Goal: Task Accomplishment & Management: Use online tool/utility

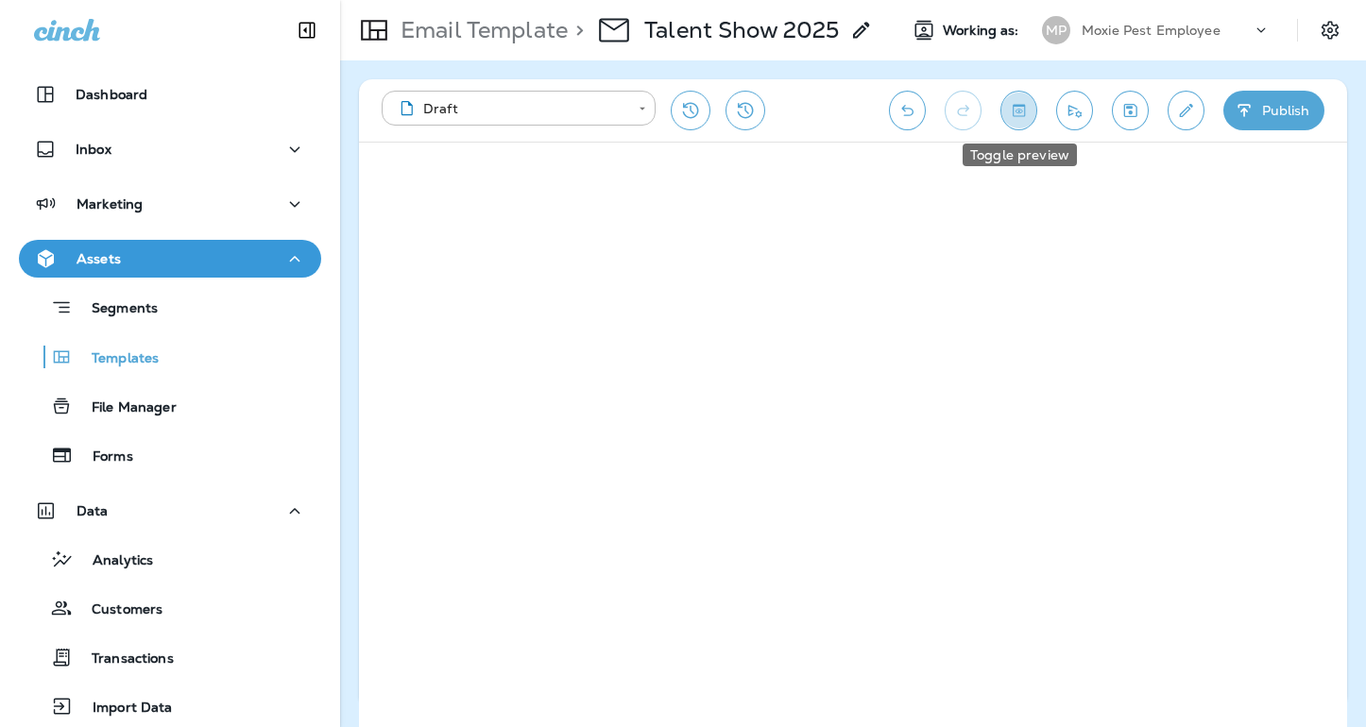
click at [1025, 114] on icon "Toggle preview" at bounding box center [1019, 110] width 20 height 19
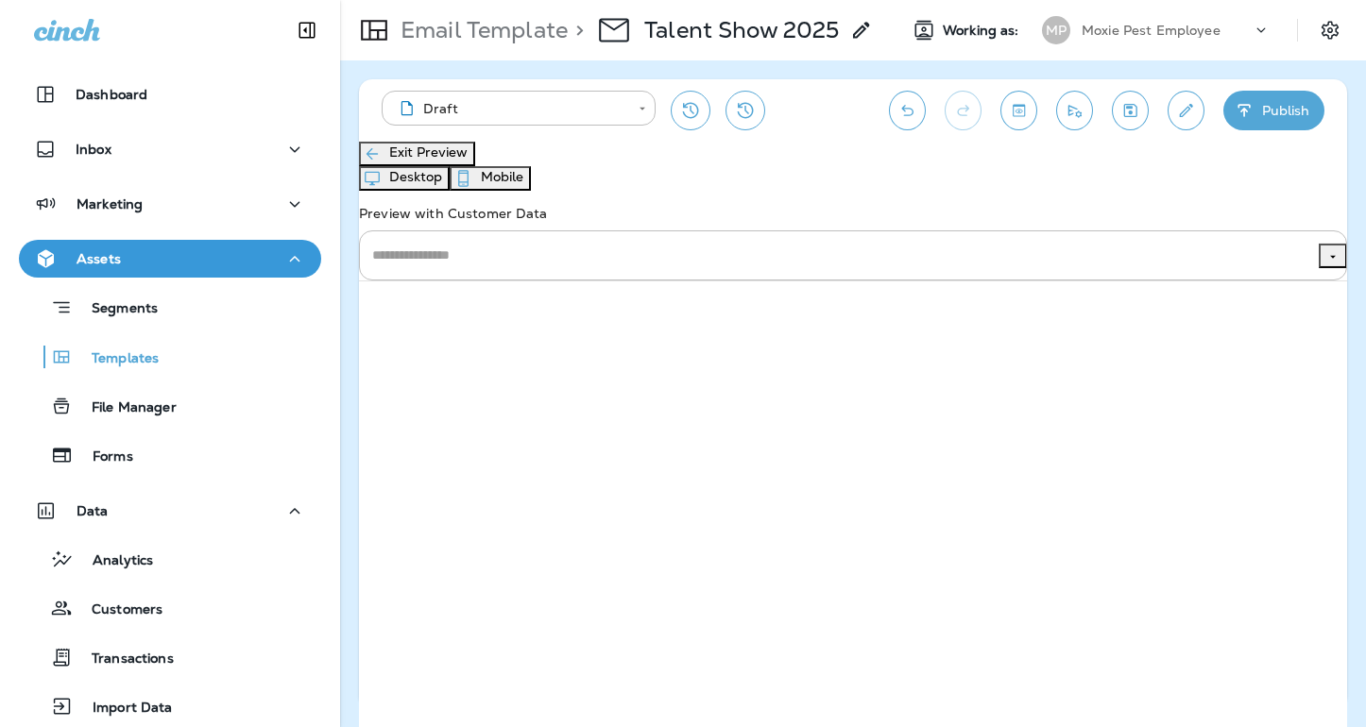
click at [531, 187] on button "Mobile" at bounding box center [490, 178] width 81 height 25
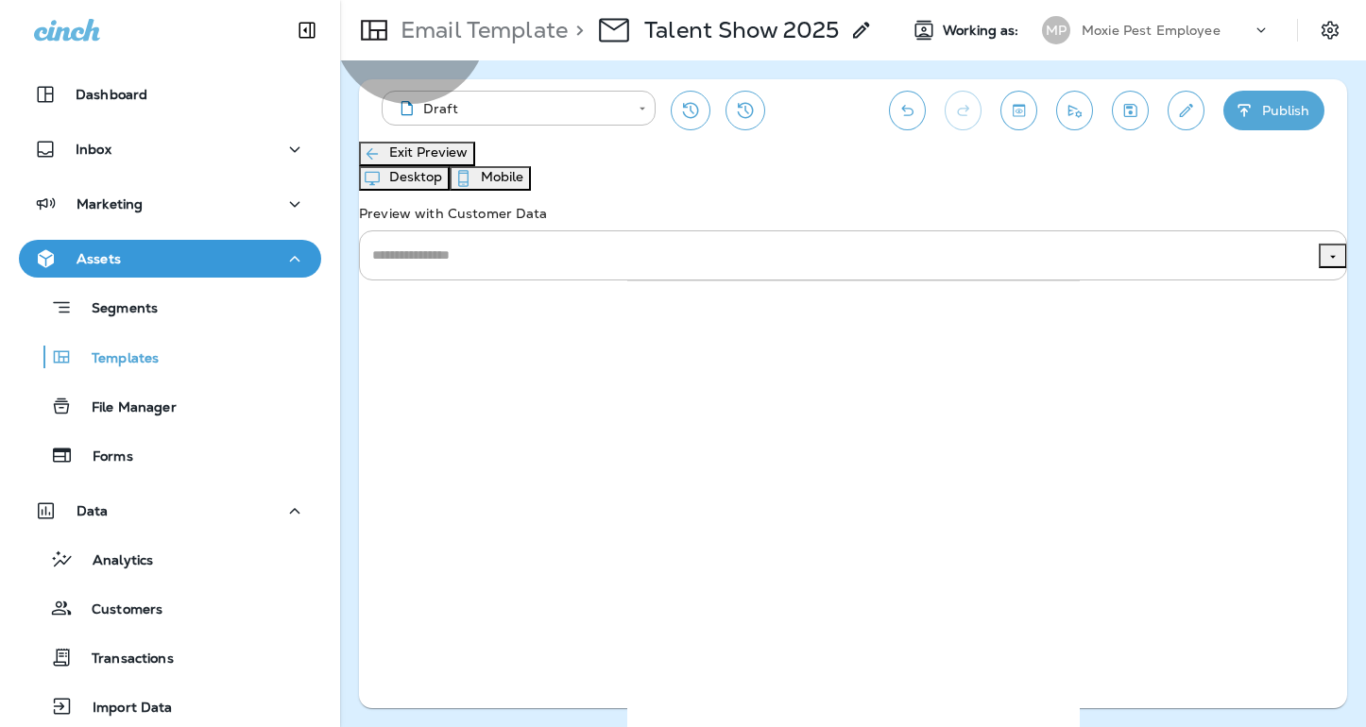
click at [450, 189] on button "Desktop" at bounding box center [404, 178] width 91 height 25
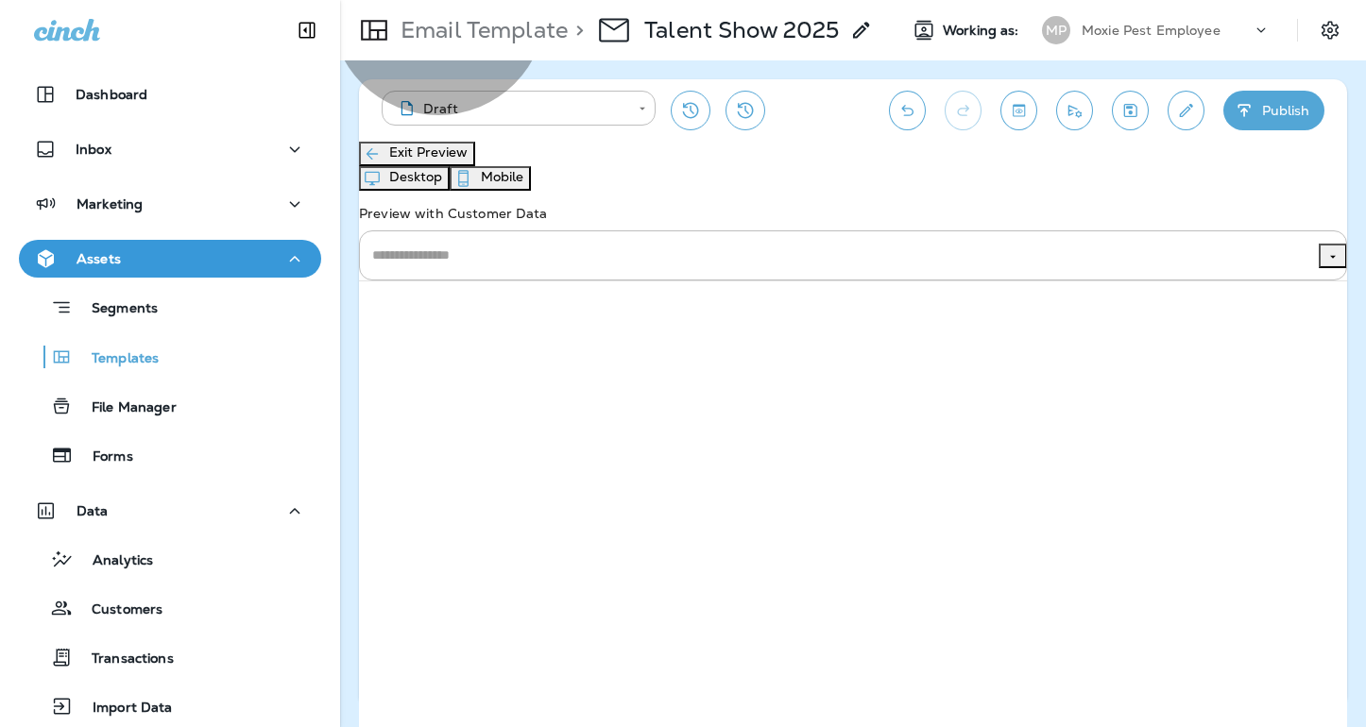
click at [470, 163] on button "Exit Preview" at bounding box center [417, 154] width 116 height 25
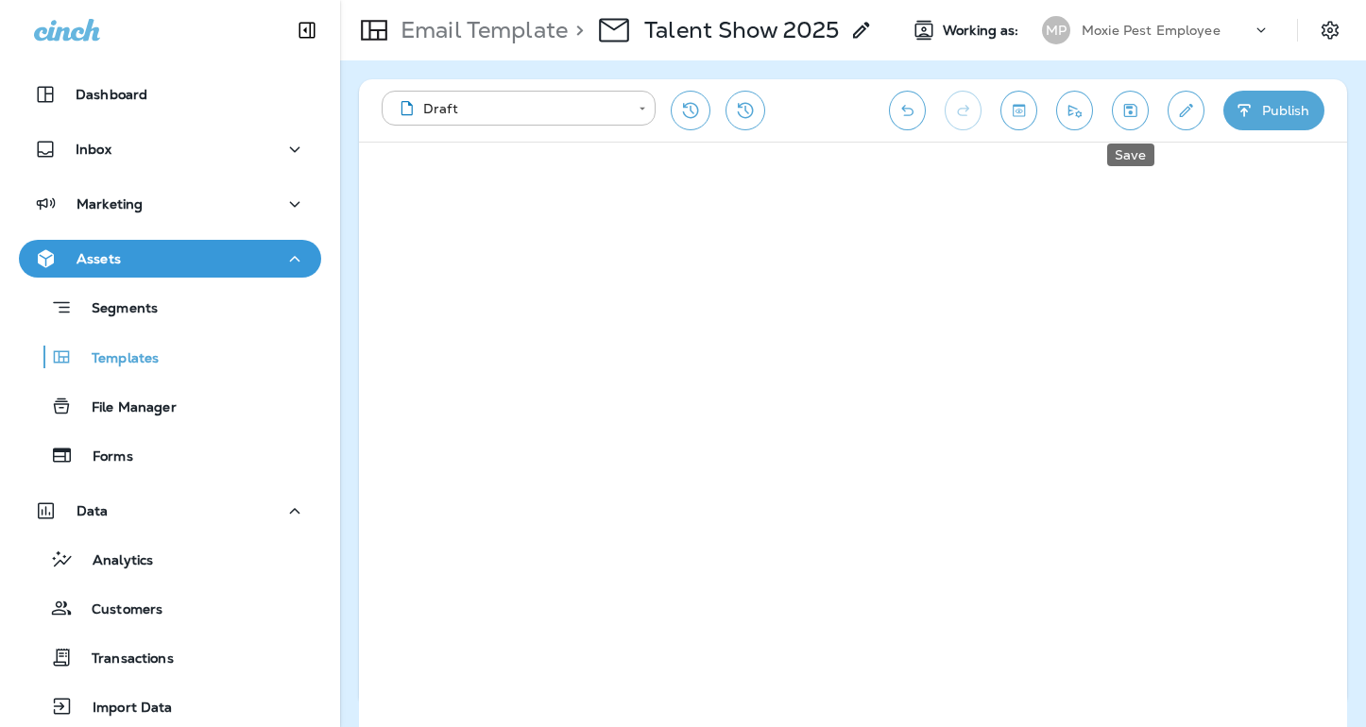
click at [1142, 114] on button "Save" at bounding box center [1130, 111] width 37 height 40
click at [1177, 115] on icon "Edit details" at bounding box center [1186, 110] width 20 height 19
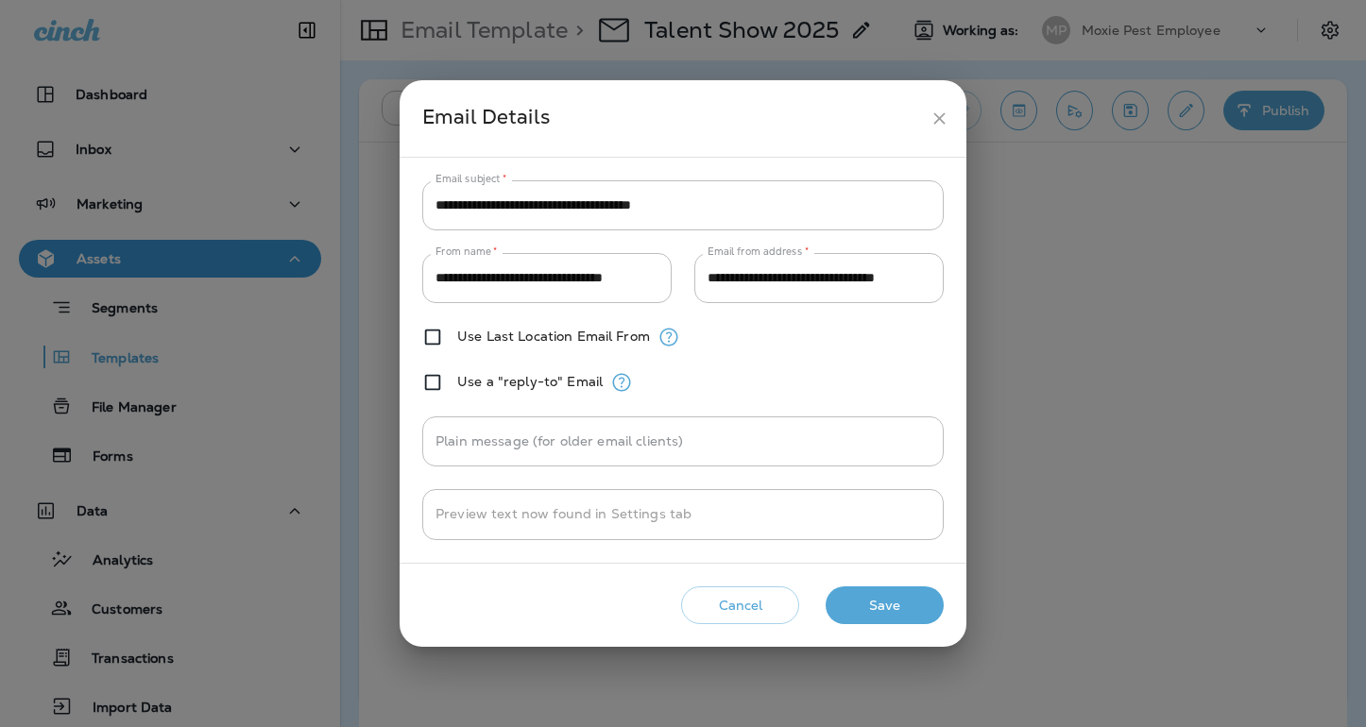
click at [1051, 149] on div "**********" at bounding box center [683, 363] width 1366 height 727
click at [792, 206] on input "**********" at bounding box center [683, 205] width 522 height 50
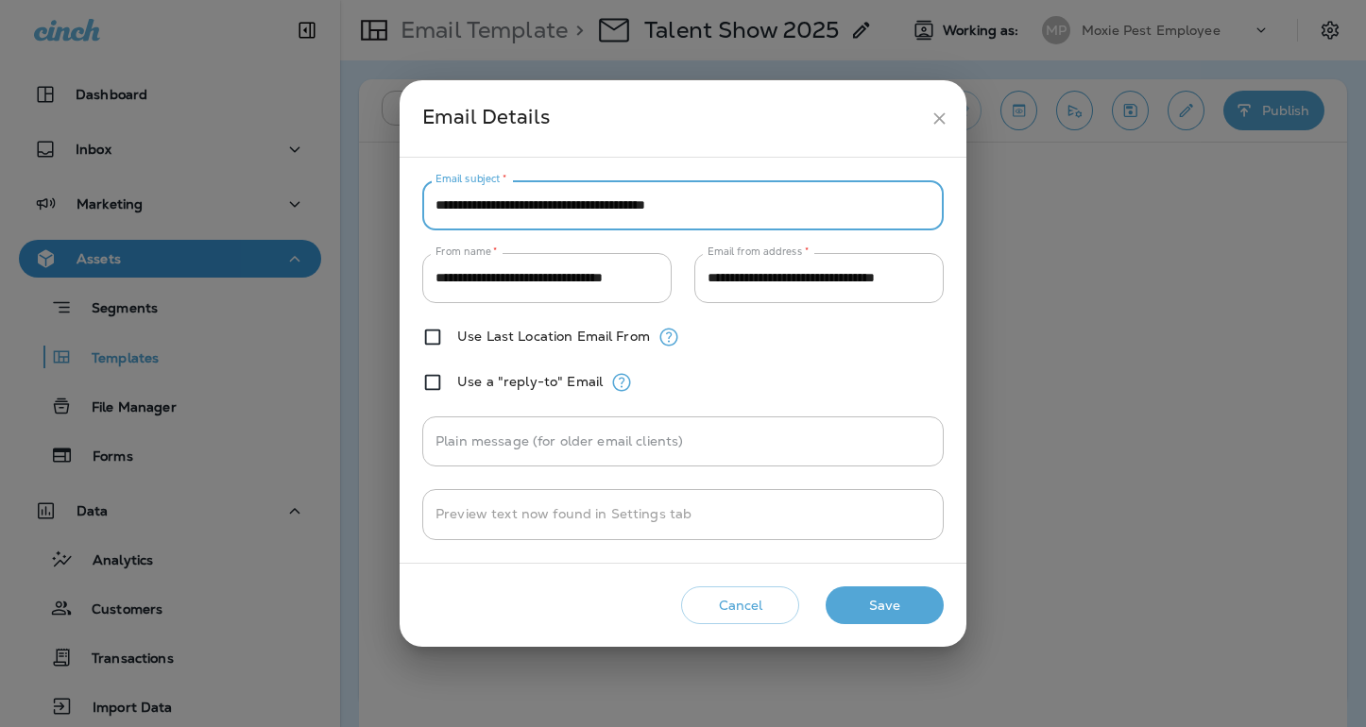
type input "**********"
click at [876, 602] on button "Save" at bounding box center [885, 606] width 118 height 39
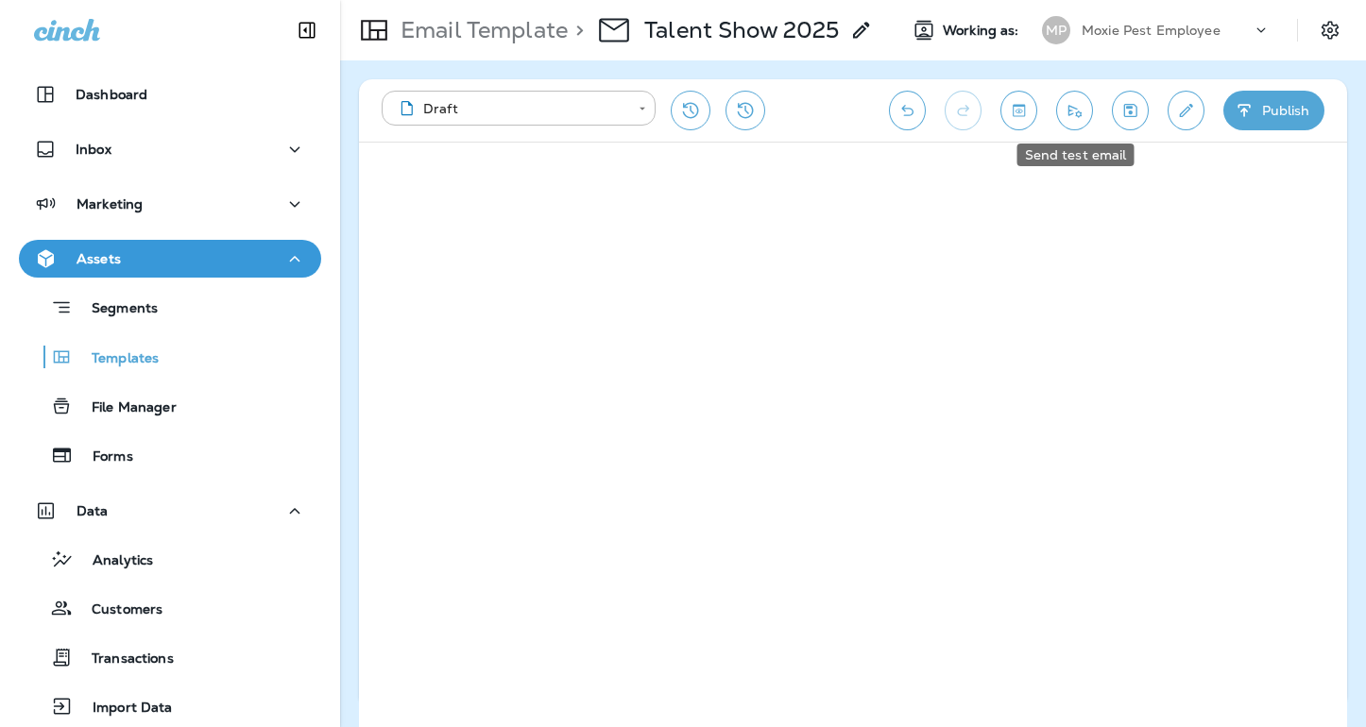
click at [1074, 117] on icon "Send test email" at bounding box center [1075, 110] width 20 height 19
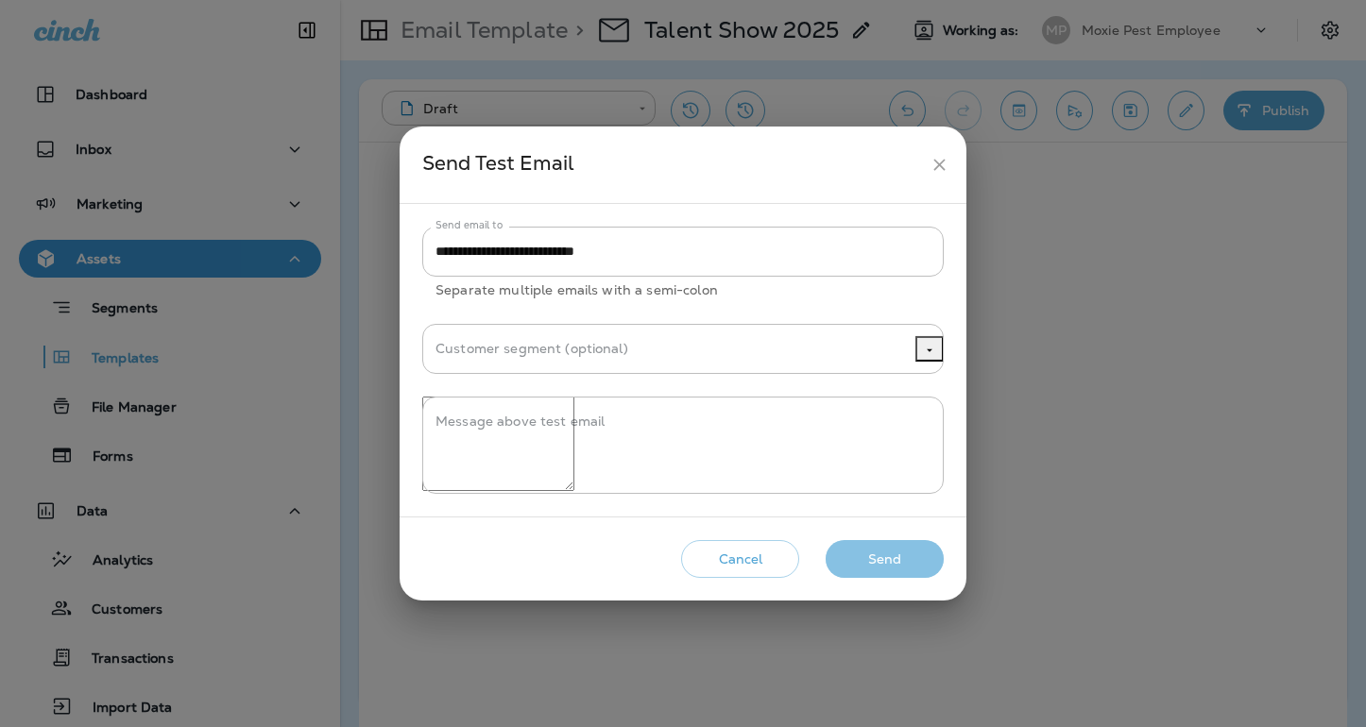
click at [890, 569] on button "Send" at bounding box center [885, 559] width 118 height 39
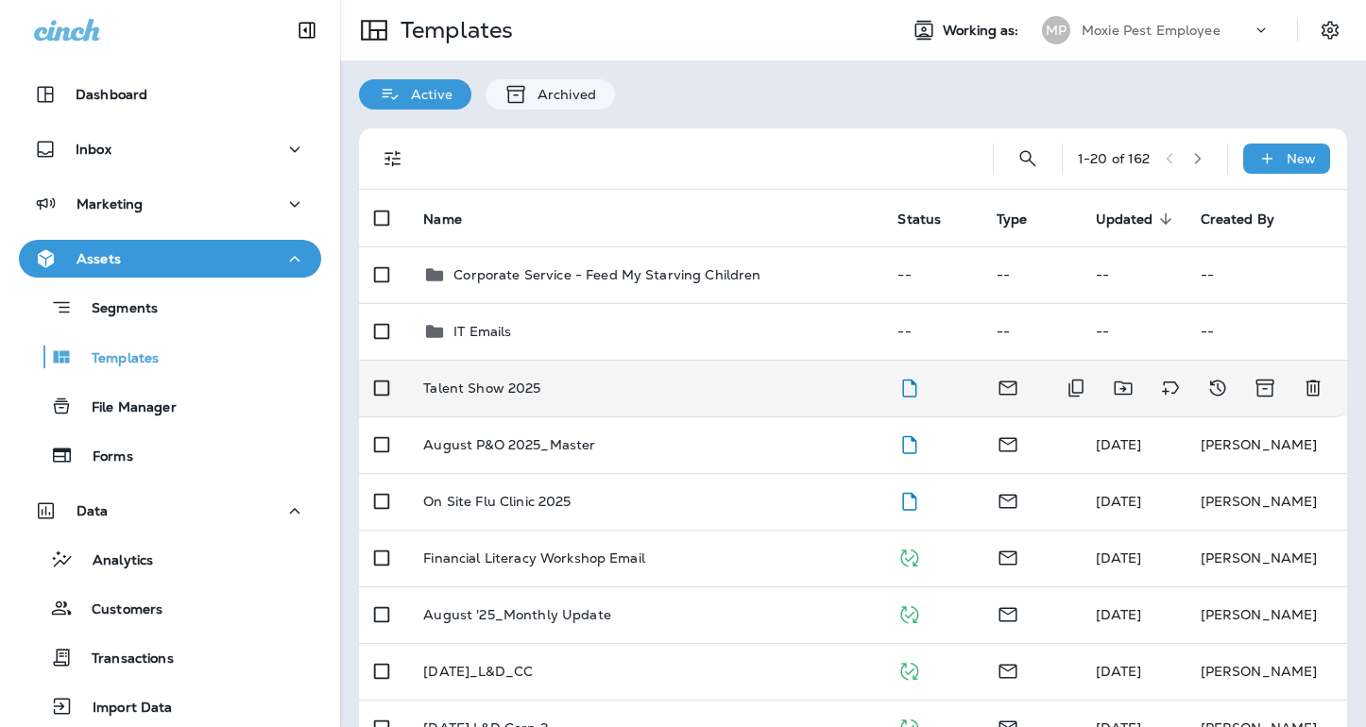
click at [603, 386] on div "Talent Show 2025" at bounding box center [645, 388] width 444 height 15
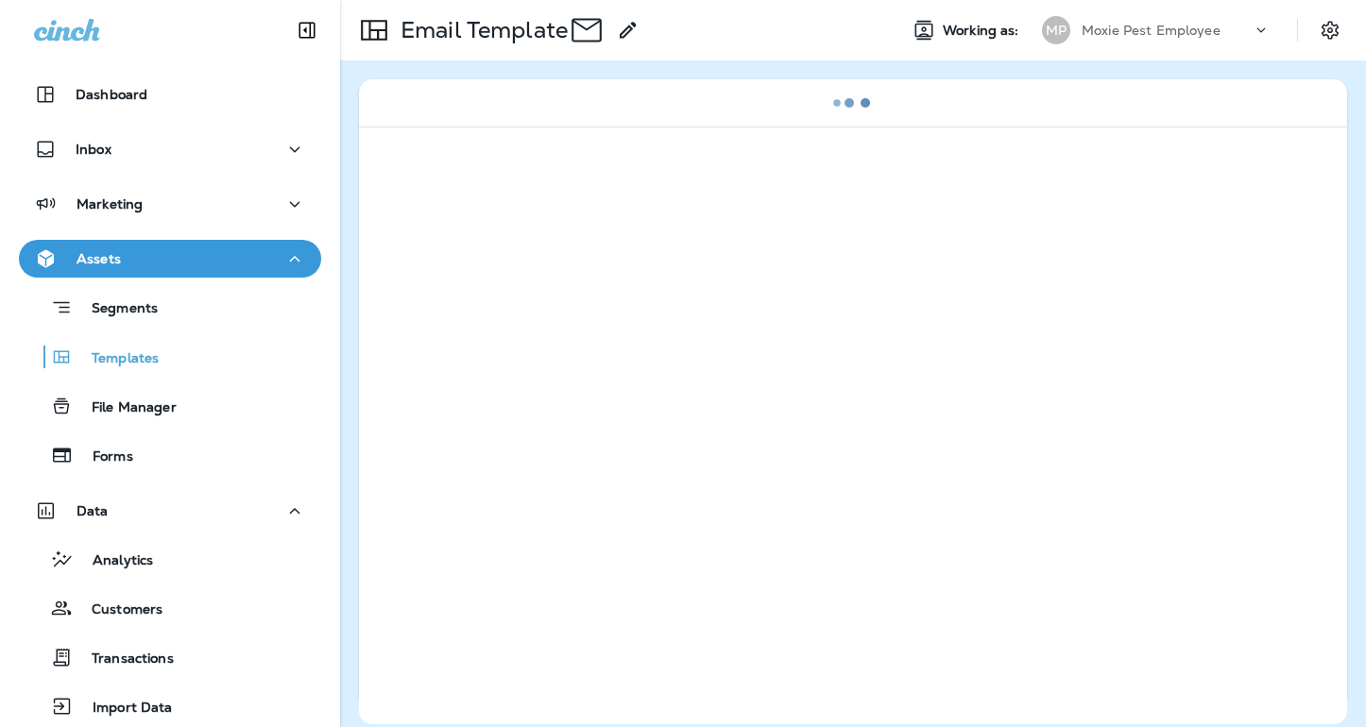
click at [603, 386] on div at bounding box center [853, 426] width 988 height 598
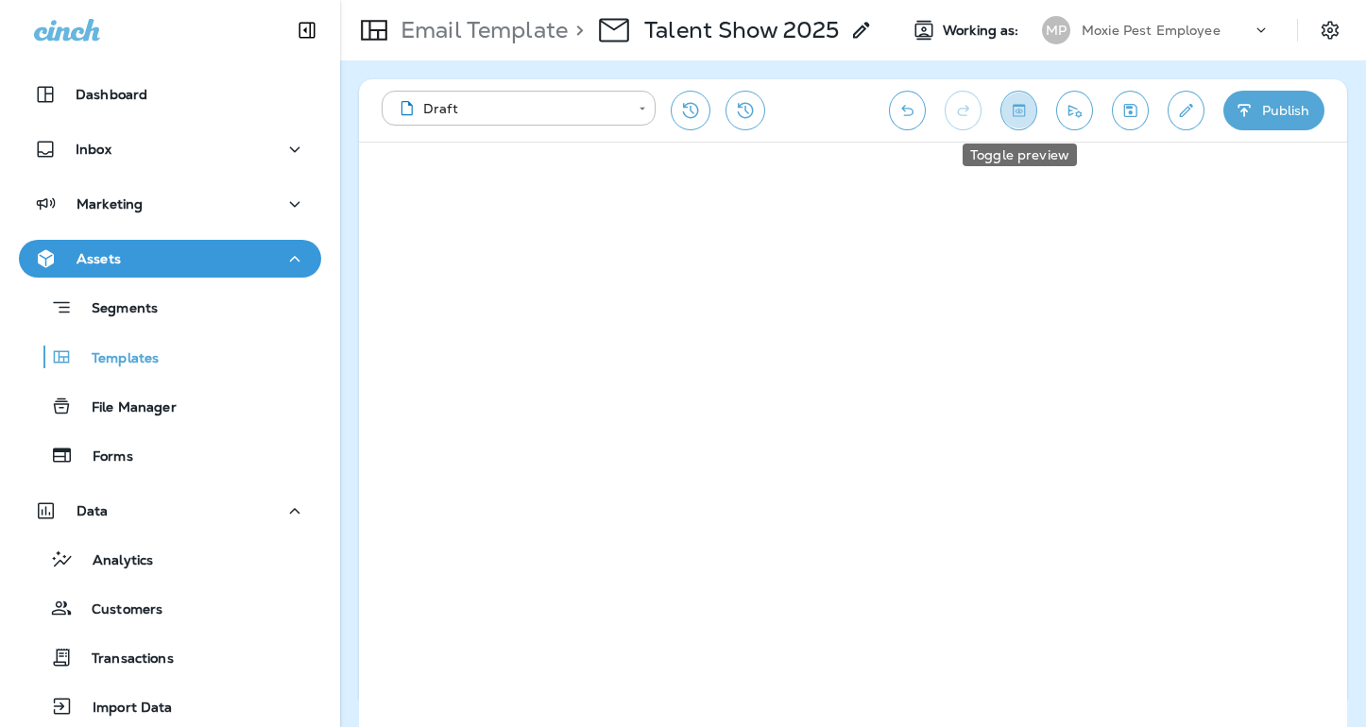
click at [1009, 115] on icon "Toggle preview" at bounding box center [1019, 110] width 20 height 19
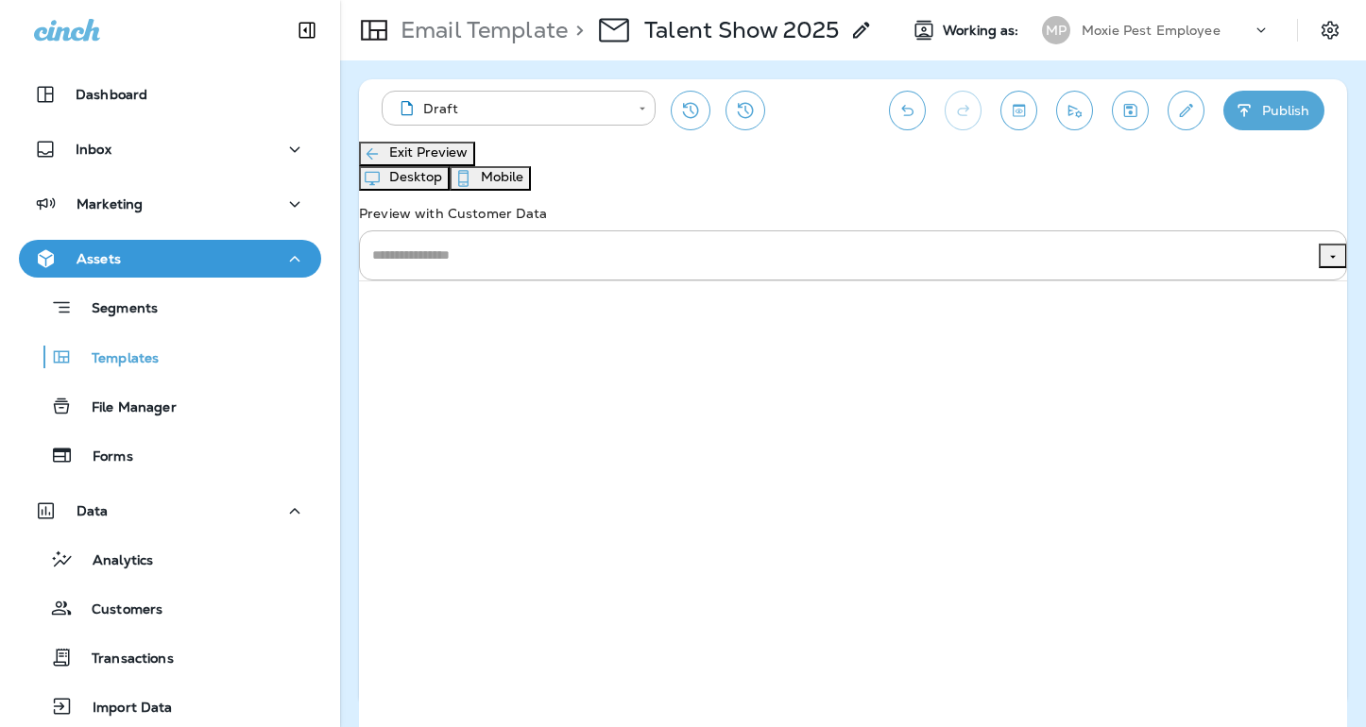
click at [452, 166] on button "Exit Preview" at bounding box center [417, 154] width 116 height 25
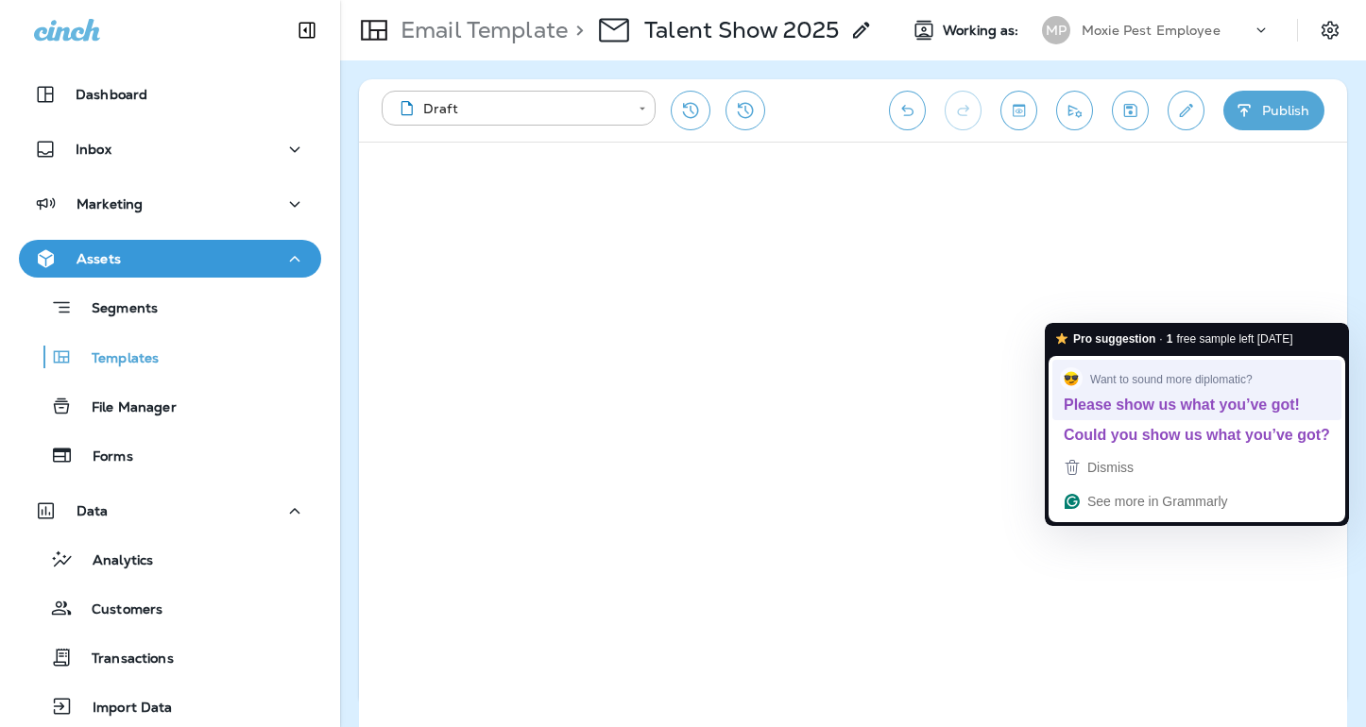
click at [1082, 372] on div "Want to sound more diplomatic?" at bounding box center [1197, 379] width 274 height 23
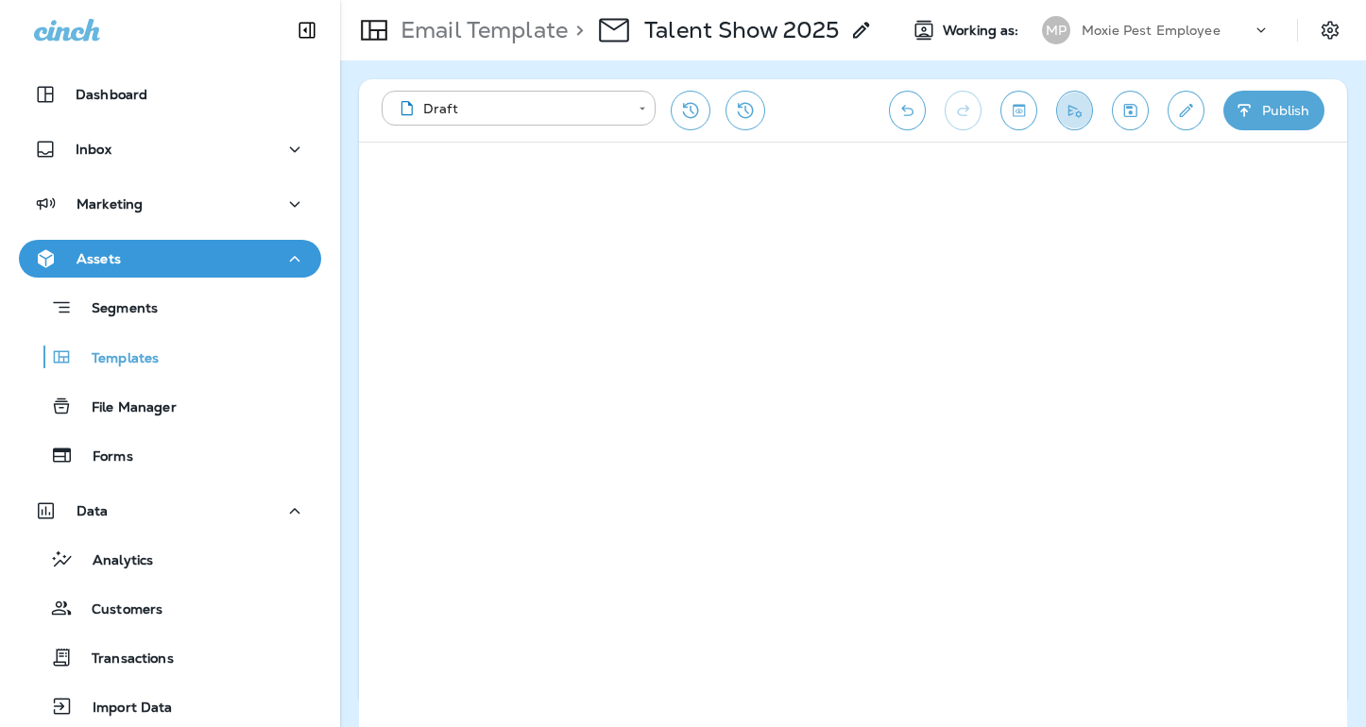
click at [1084, 115] on icon "Send test email" at bounding box center [1075, 110] width 20 height 19
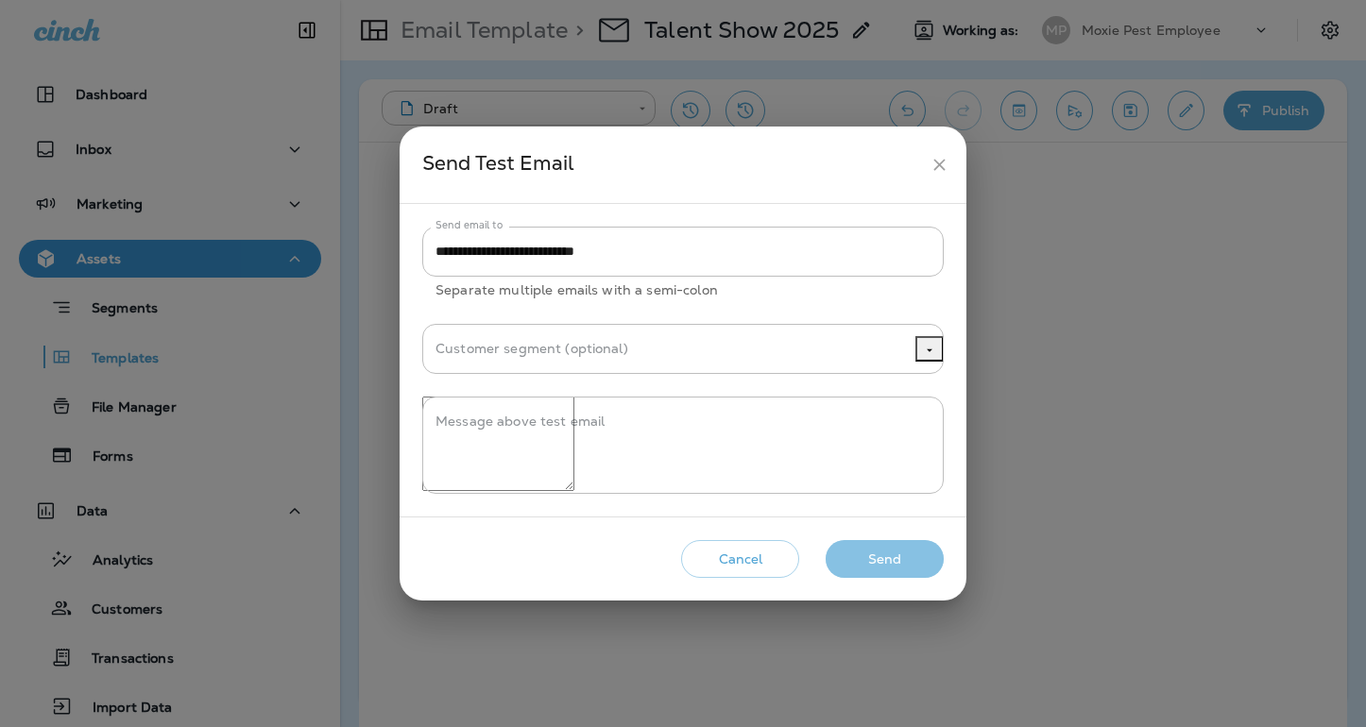
click at [860, 577] on button "Send" at bounding box center [885, 559] width 118 height 39
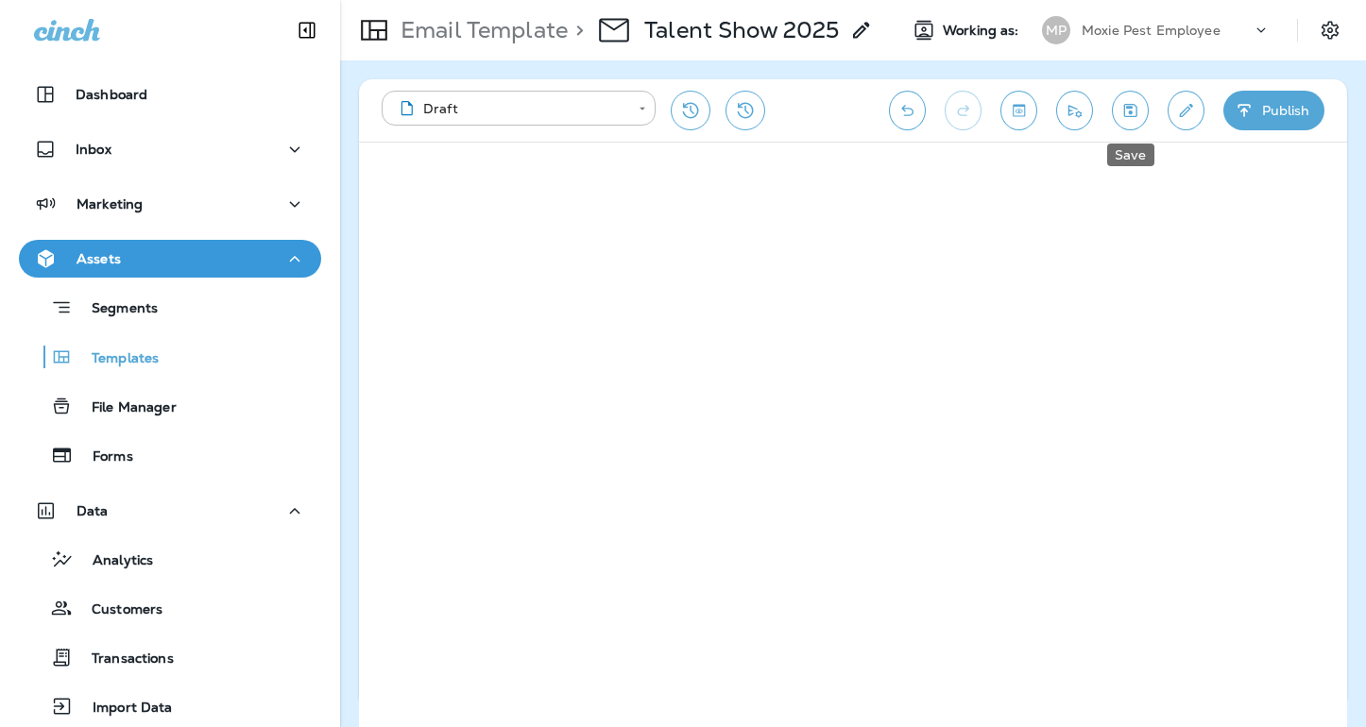
click at [1137, 111] on icon "Save" at bounding box center [1130, 110] width 13 height 13
click at [1078, 111] on icon "Send test email" at bounding box center [1075, 111] width 13 height 12
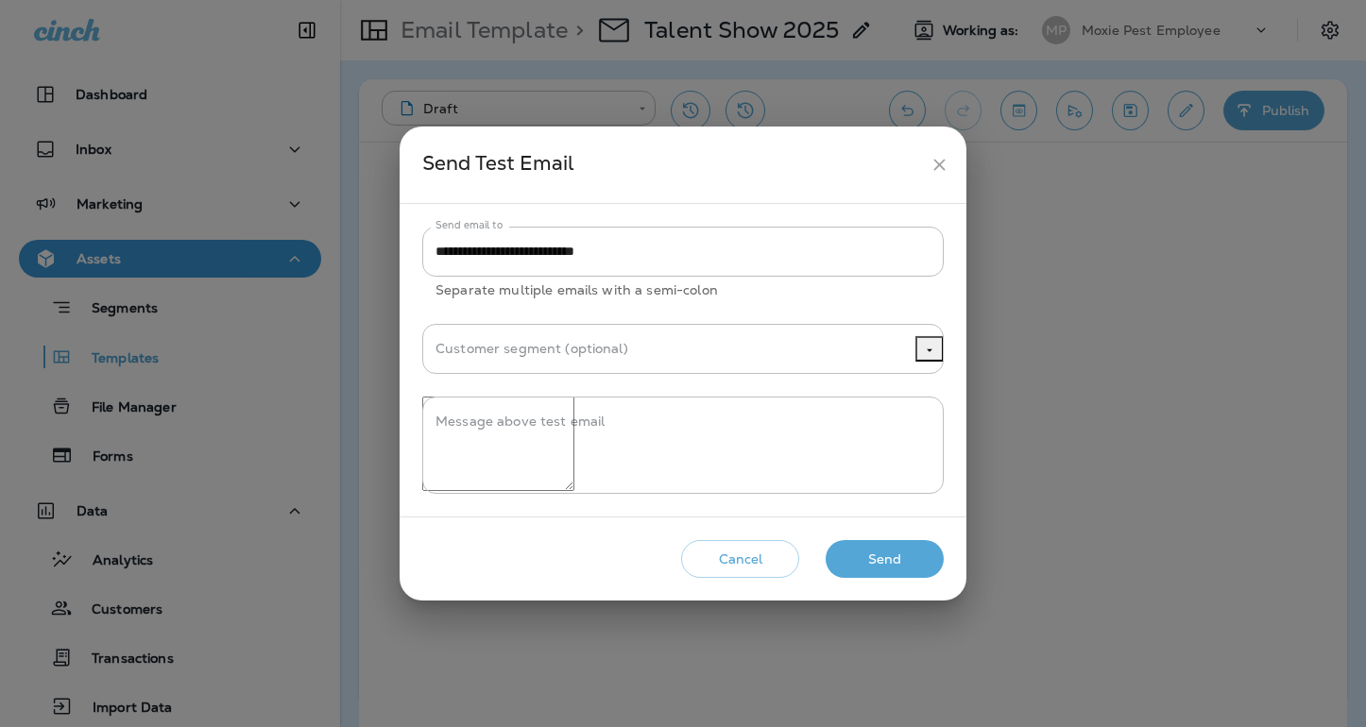
click at [870, 574] on button "Send" at bounding box center [885, 559] width 118 height 39
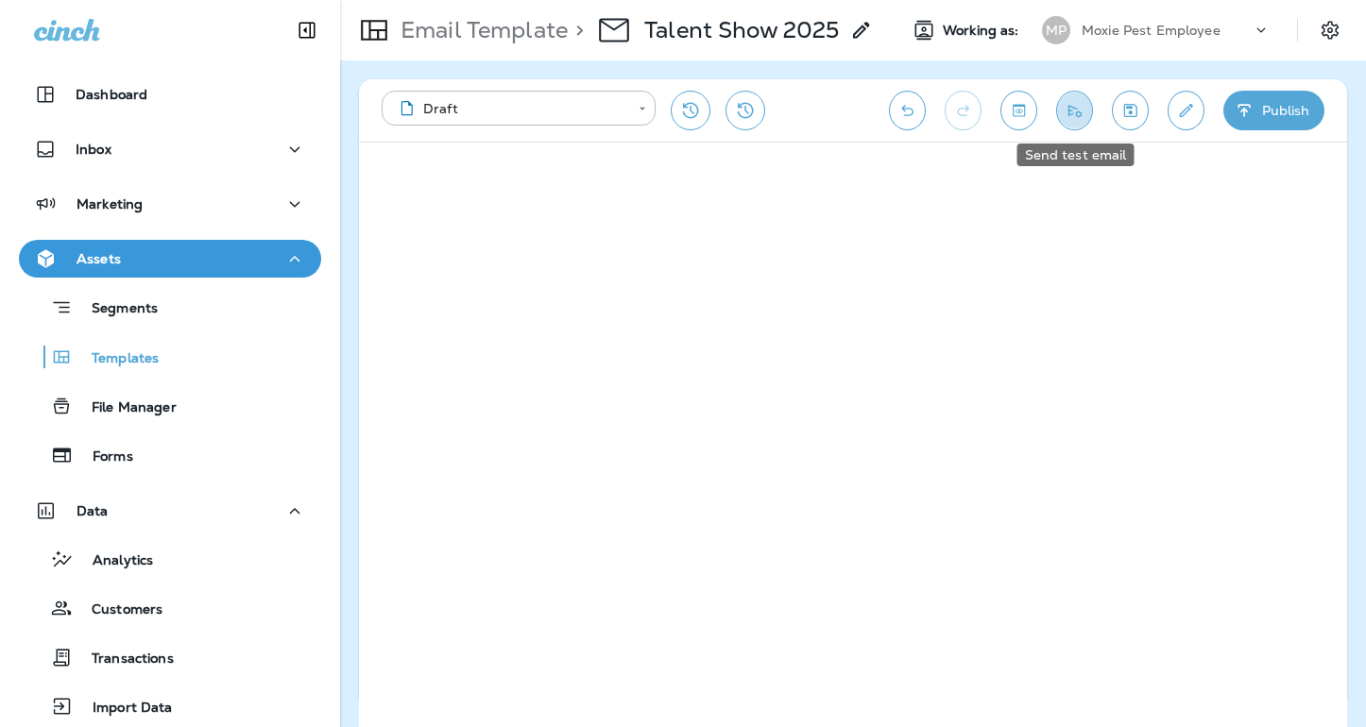
click at [1078, 114] on icon "Send test email" at bounding box center [1075, 110] width 20 height 19
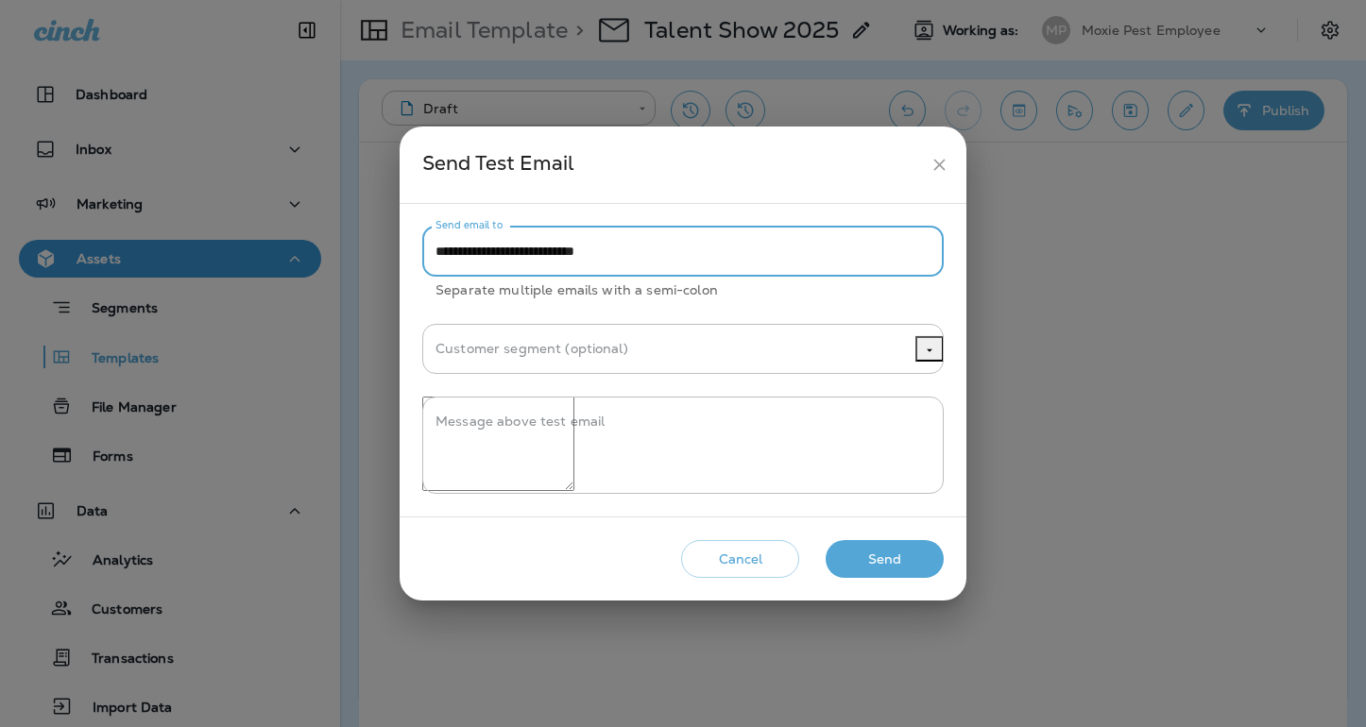
click at [496, 240] on input "**********" at bounding box center [683, 252] width 522 height 50
type input "**********"
click at [887, 579] on button "Send" at bounding box center [885, 559] width 118 height 39
